Goal: Task Accomplishment & Management: Manage account settings

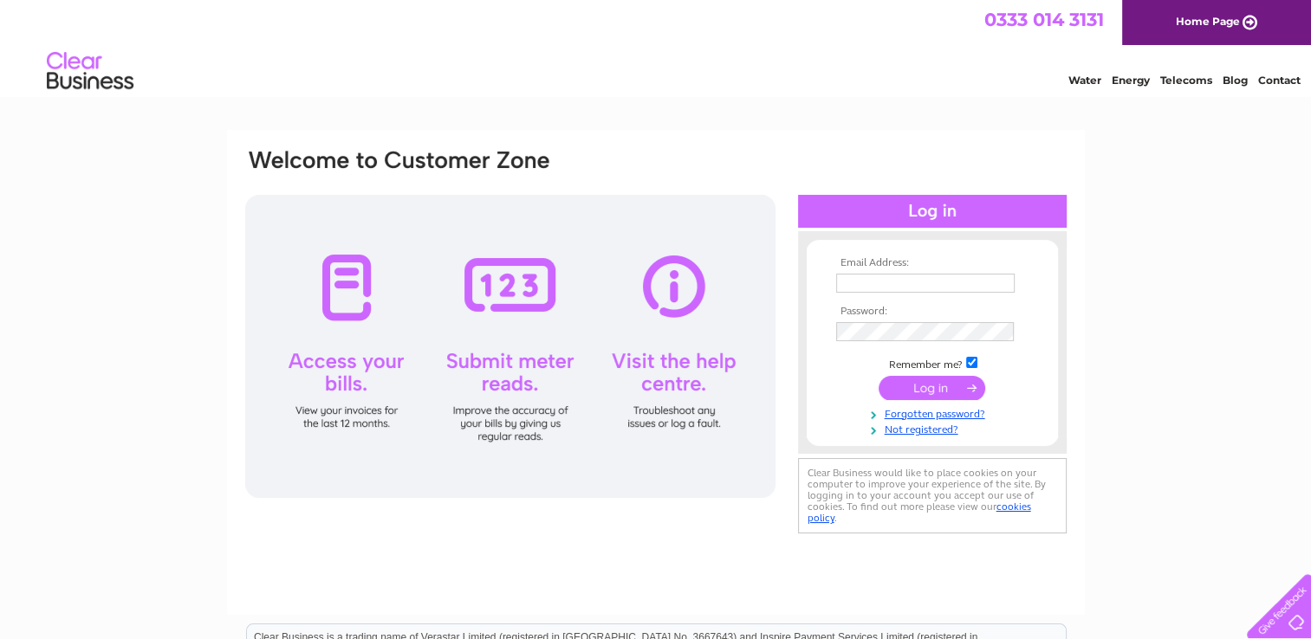
type input "admin@ritmac.co.uk"
click at [918, 399] on input "submit" at bounding box center [932, 388] width 107 height 24
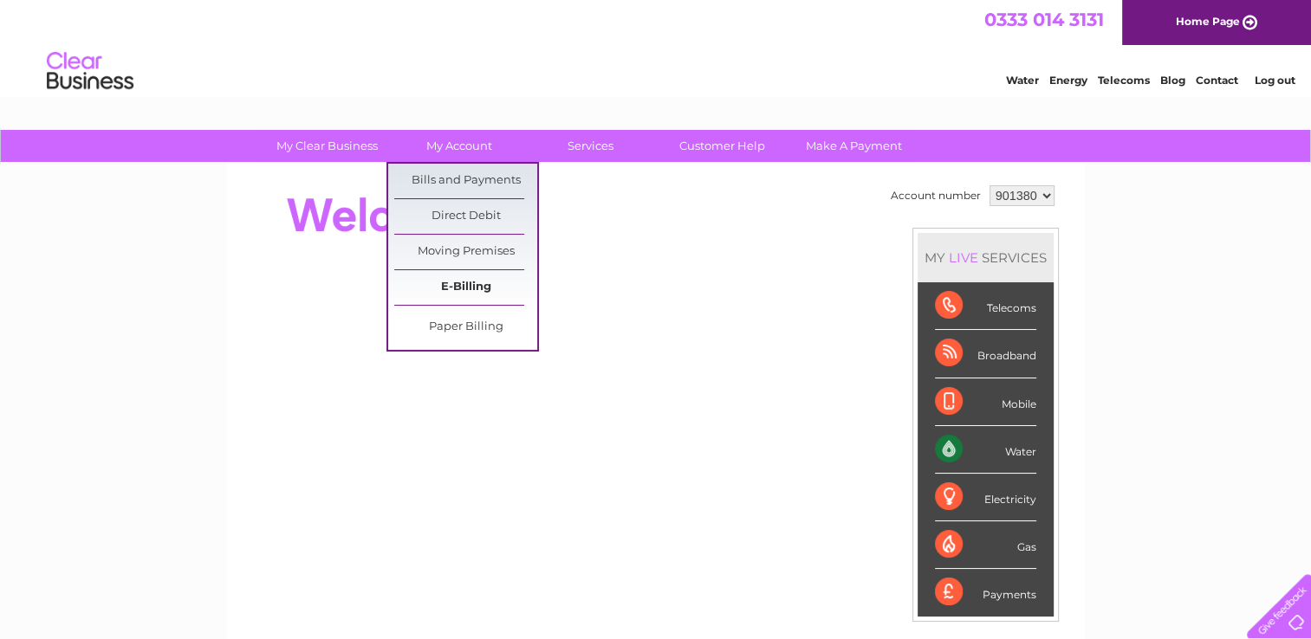
click at [475, 279] on link "E-Billing" at bounding box center [465, 287] width 143 height 35
click at [474, 174] on link "Bills and Payments" at bounding box center [465, 181] width 143 height 35
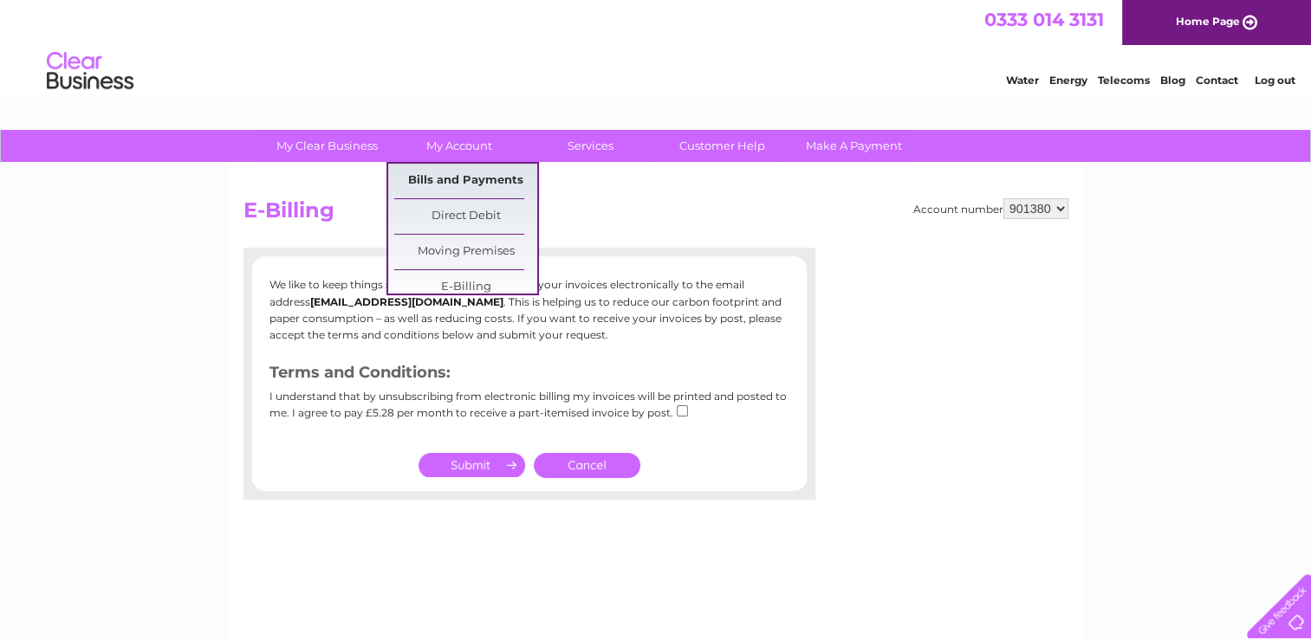
click at [464, 177] on div "My Clear Business Login Details My Details My Preferences Link Account My Accou…" at bounding box center [655, 537] width 1311 height 815
click at [449, 186] on link "Bills and Payments" at bounding box center [465, 181] width 143 height 35
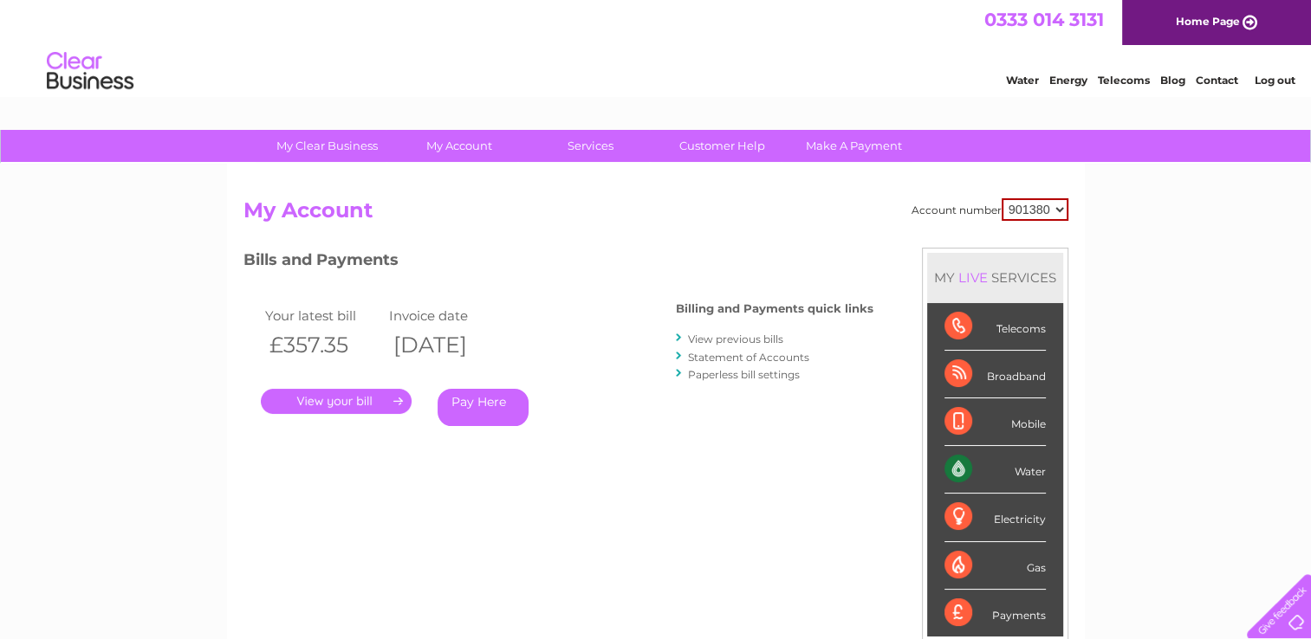
click at [384, 405] on link "." at bounding box center [336, 401] width 151 height 25
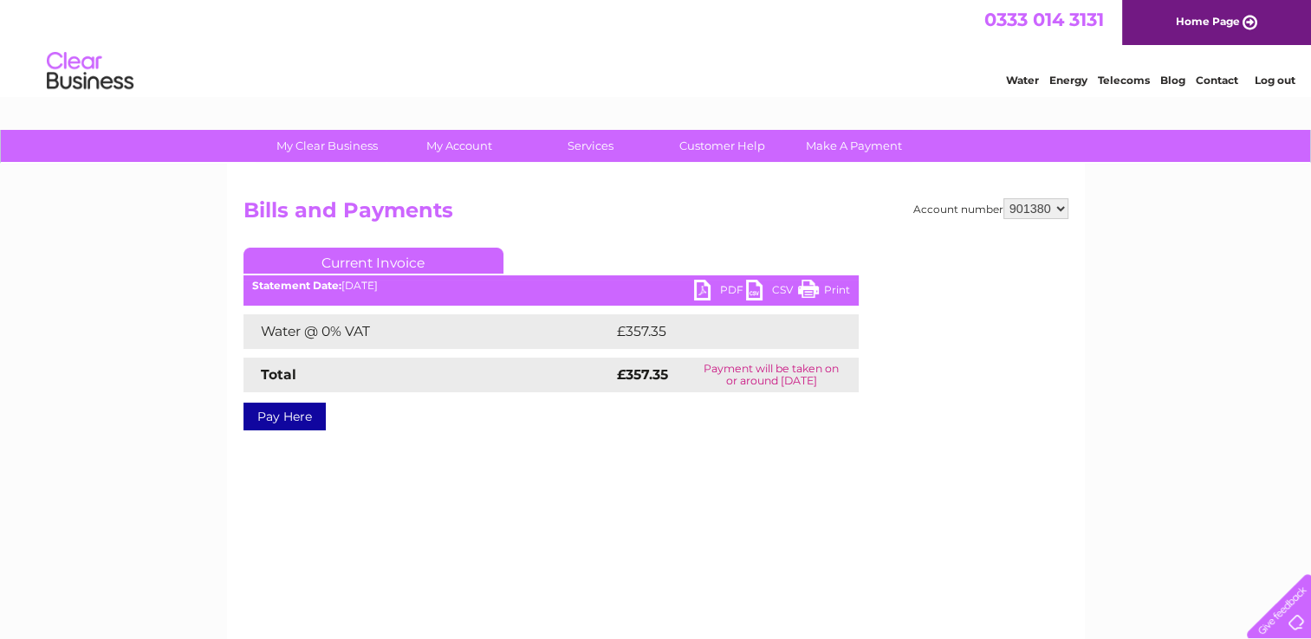
click at [726, 290] on link "PDF" at bounding box center [720, 292] width 52 height 25
click at [1180, 407] on div "My Clear Business Login Details My Details My Preferences Link Account My Accou…" at bounding box center [655, 537] width 1311 height 815
click at [1281, 81] on link "Log out" at bounding box center [1274, 80] width 41 height 13
